Goal: Find specific page/section: Find specific page/section

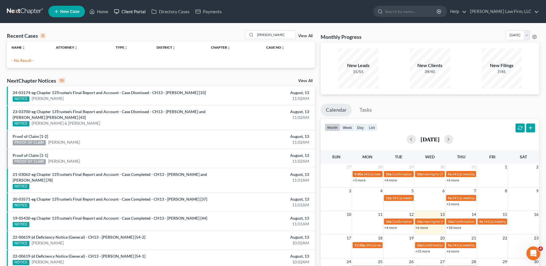
click at [159, 18] on div "Home New Case Client Portal Directory Cases Payments [PERSON_NAME] Law Firm, LL…" at bounding box center [273, 166] width 546 height 333
type input "o"
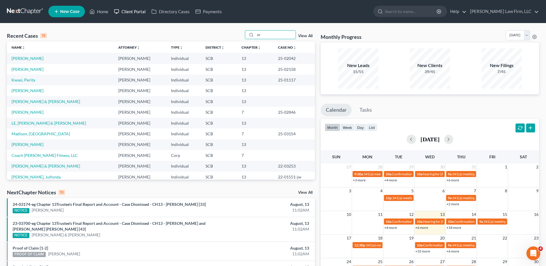
type input "o"
type input "o'brien"
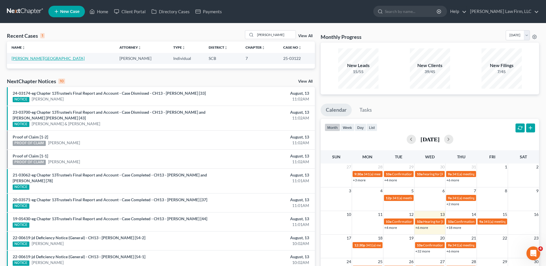
click at [29, 58] on link "[PERSON_NAME][GEOGRAPHIC_DATA]" at bounding box center [48, 58] width 73 height 5
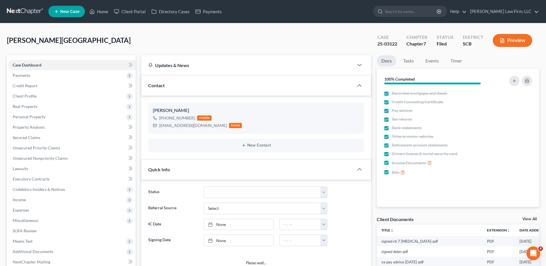
select select "1"
click at [434, 7] on input "search" at bounding box center [411, 11] width 53 height 11
type input "traviss"
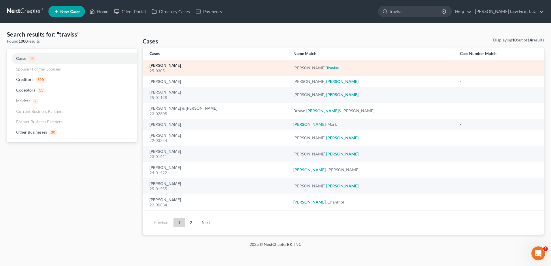
drag, startPoint x: 174, startPoint y: 66, endPoint x: 165, endPoint y: 66, distance: 9.2
click at [174, 66] on link "[PERSON_NAME]" at bounding box center [164, 66] width 31 height 4
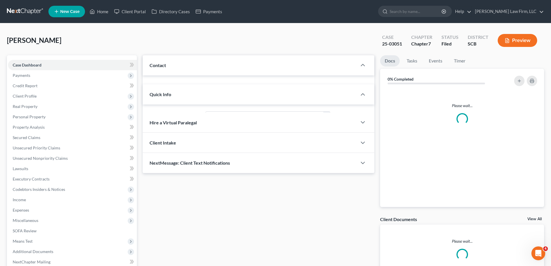
select select "2"
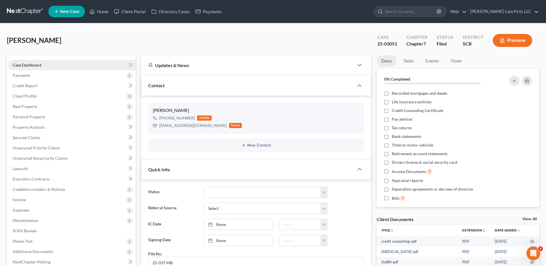
click at [37, 62] on link "Case Dashboard" at bounding box center [72, 65] width 128 height 10
click at [25, 11] on link at bounding box center [25, 11] width 37 height 10
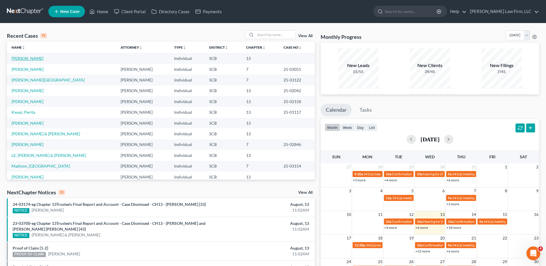
click at [31, 56] on link "[PERSON_NAME]" at bounding box center [28, 58] width 32 height 5
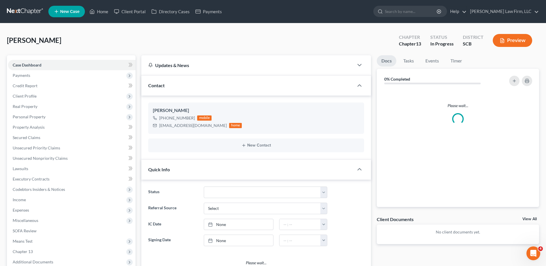
select select "1"
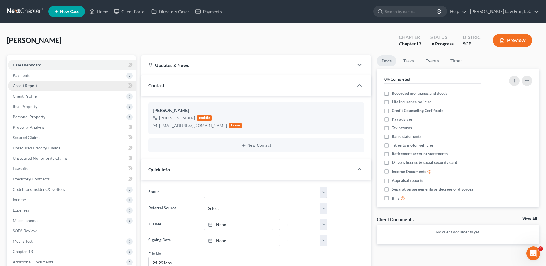
scroll to position [56, 0]
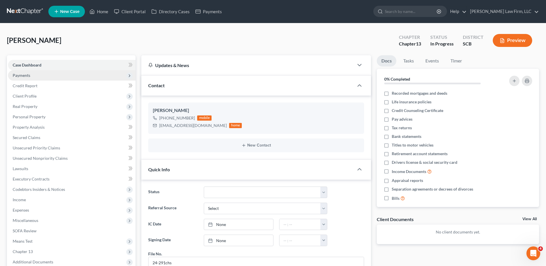
click at [23, 76] on span "Payments" at bounding box center [22, 75] width 18 height 5
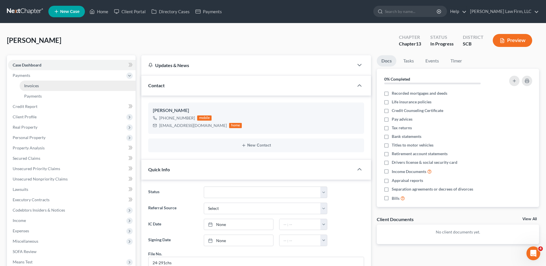
click at [27, 85] on span "Invoices" at bounding box center [31, 85] width 15 height 5
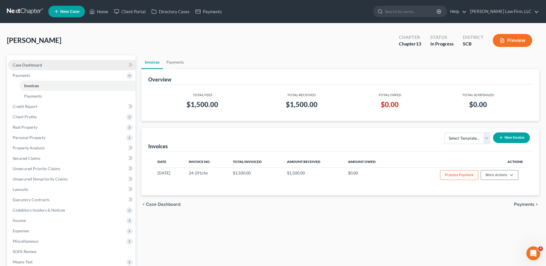
click at [39, 61] on link "Case Dashboard" at bounding box center [72, 65] width 128 height 10
select select "1"
